Goal: Information Seeking & Learning: Learn about a topic

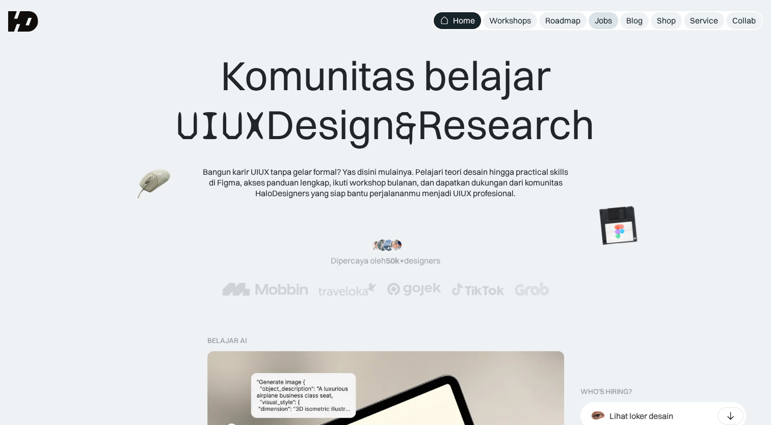
click at [606, 25] on div "Jobs" at bounding box center [603, 20] width 17 height 11
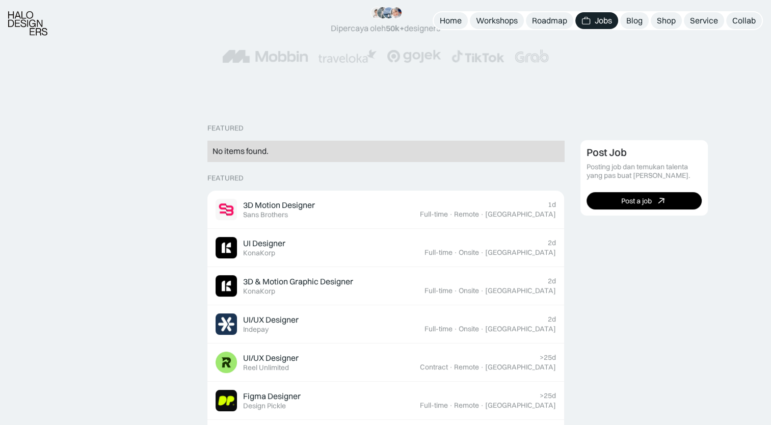
scroll to position [306, 0]
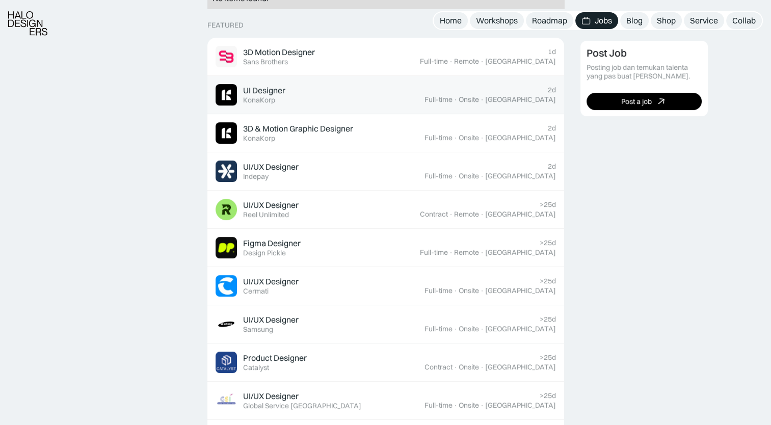
click at [265, 95] on div "UI Designer" at bounding box center [264, 90] width 42 height 11
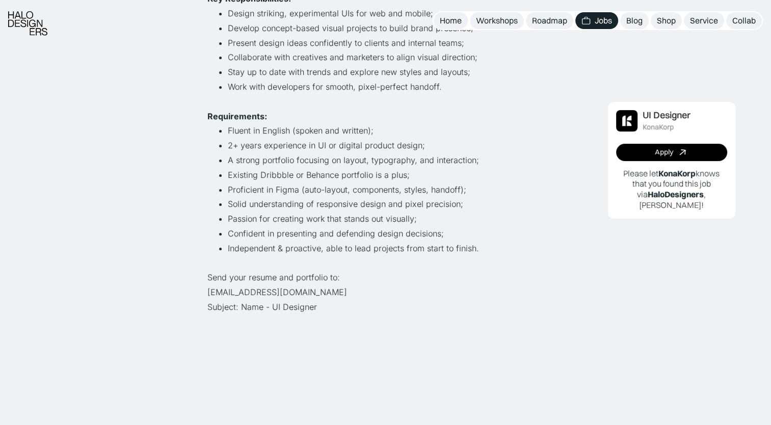
scroll to position [306, 0]
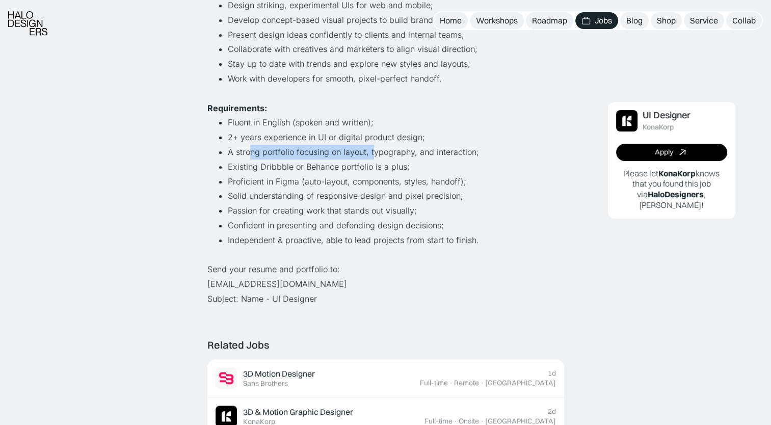
drag, startPoint x: 257, startPoint y: 154, endPoint x: 372, endPoint y: 156, distance: 114.7
click at [372, 156] on li "A strong portfolio focusing on layout, typography, and interaction;" at bounding box center [396, 152] width 336 height 15
drag, startPoint x: 372, startPoint y: 156, endPoint x: 403, endPoint y: 160, distance: 30.8
click at [403, 160] on li "Existing Dribbble or Behance portfolio is a plus;" at bounding box center [396, 167] width 336 height 15
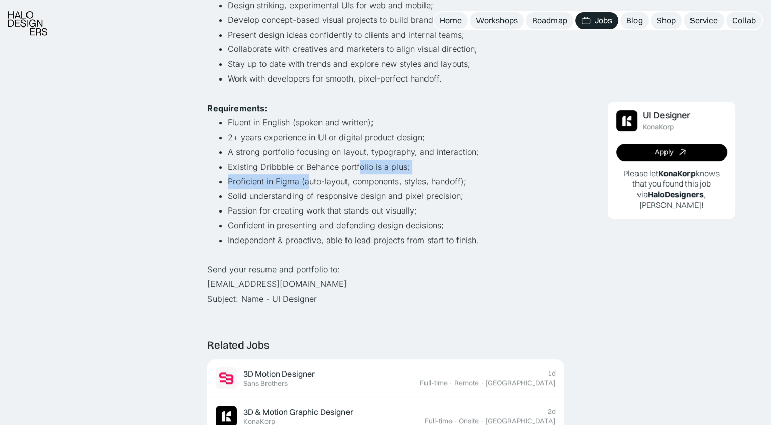
drag, startPoint x: 359, startPoint y: 161, endPoint x: 309, endPoint y: 185, distance: 55.2
click at [309, 185] on ul "Fluent in English (spoken and written); 2+ years experience in UI or digital pr…" at bounding box center [385, 181] width 357 height 132
drag, startPoint x: 309, startPoint y: 185, endPoint x: 348, endPoint y: 189, distance: 39.5
click at [348, 189] on li "Solid understanding of responsive design and pixel precision;" at bounding box center [396, 196] width 336 height 15
click at [351, 184] on li "Proficient in Figma (auto-layout, components, styles, handoff);" at bounding box center [396, 181] width 336 height 15
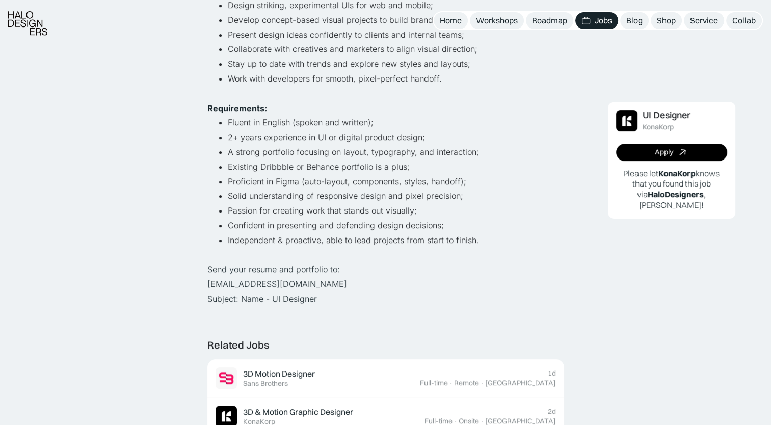
click at [301, 186] on li "Proficient in Figma (auto-layout, components, styles, handoff);" at bounding box center [396, 181] width 336 height 15
drag, startPoint x: 267, startPoint y: 184, endPoint x: 299, endPoint y: 181, distance: 32.7
click at [299, 181] on li "Proficient in Figma (auto-layout, components, styles, handoff);" at bounding box center [396, 181] width 336 height 15
drag, startPoint x: 299, startPoint y: 181, endPoint x: 307, endPoint y: 191, distance: 12.7
click at [307, 191] on li "Solid understanding of responsive design and pixel precision;" at bounding box center [396, 196] width 336 height 15
